Goal: Check status: Check status

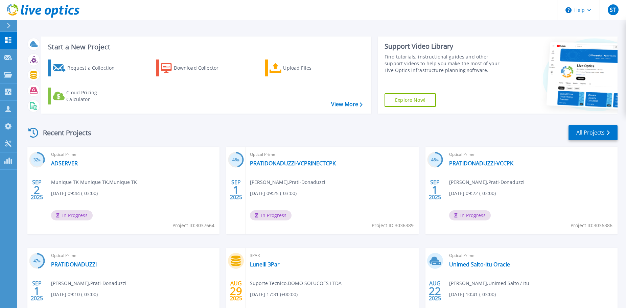
click at [155, 140] on div "Recent Projects All Projects" at bounding box center [322, 132] width 592 height 17
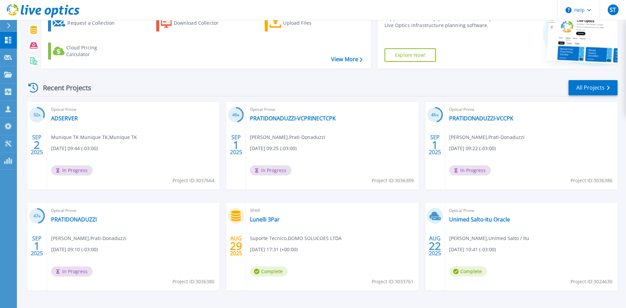
scroll to position [33, 0]
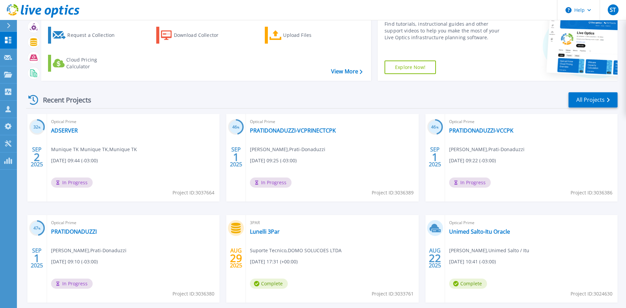
click at [120, 141] on div "Optical Prime ADSERVER Munique TK Munique TK , Munique TK 09/02/2025, 09:44 (-0…" at bounding box center [133, 158] width 173 height 88
click at [67, 130] on link "ADSERVER" at bounding box center [64, 130] width 27 height 7
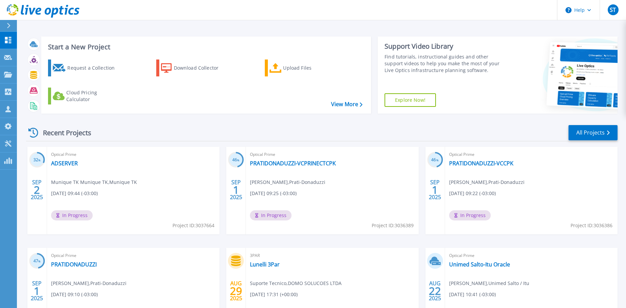
click at [423, 100] on link "Explore Now!" at bounding box center [410, 100] width 51 height 14
